Goal: Information Seeking & Learning: Understand process/instructions

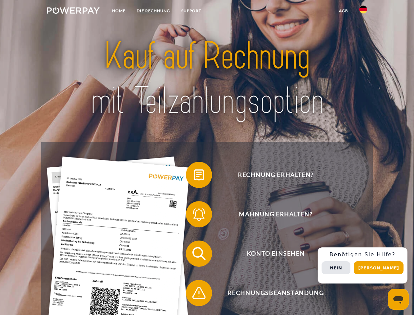
click at [73, 11] on img at bounding box center [73, 10] width 53 height 7
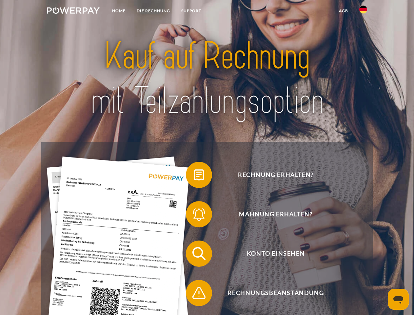
click at [363, 11] on img at bounding box center [363, 10] width 8 height 8
click at [343, 11] on link "agb" at bounding box center [343, 11] width 20 height 12
click at [194, 176] on span at bounding box center [189, 174] width 33 height 33
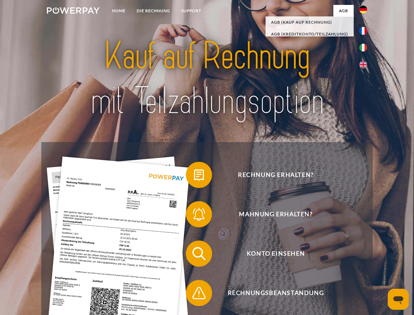
click at [194, 215] on span at bounding box center [189, 214] width 33 height 33
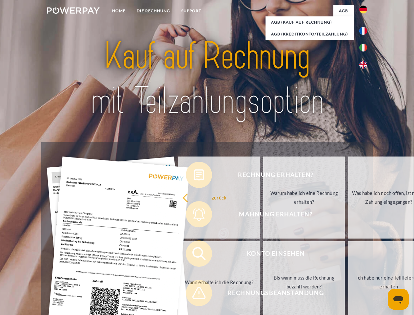
click at [263, 255] on link "Bis wann muss die Rechnung bezahlt werden?" at bounding box center [304, 282] width 82 height 82
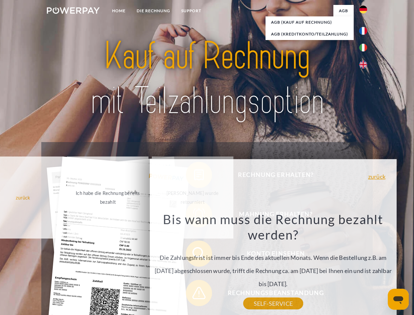
click at [194, 294] on div "Rechnung erhalten? Mahnung erhalten? Konto einsehen" at bounding box center [206, 273] width 331 height 262
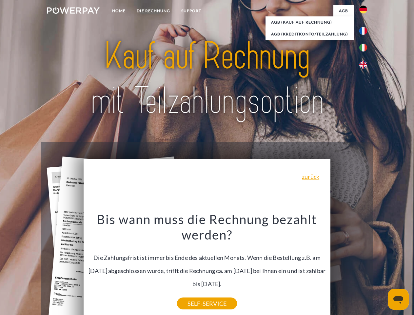
click at [365, 265] on div "Rechnung erhalten? Mahnung erhalten? Konto einsehen" at bounding box center [206, 273] width 331 height 262
click at [349, 267] on span "Konto einsehen" at bounding box center [275, 253] width 161 height 26
click at [381, 268] on header "Home DIE RECHNUNG SUPPORT" at bounding box center [207, 226] width 414 height 453
